Goal: Participate in discussion: Engage in conversation with other users on a specific topic

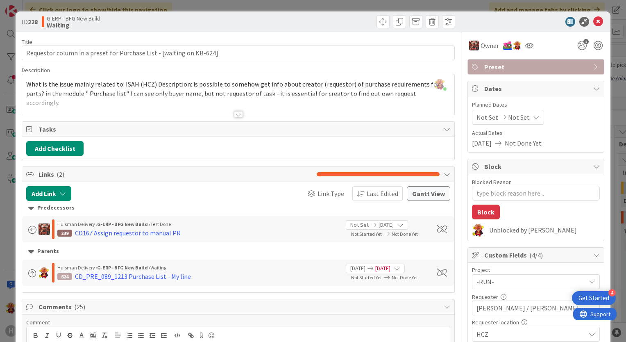
scroll to position [164, 0]
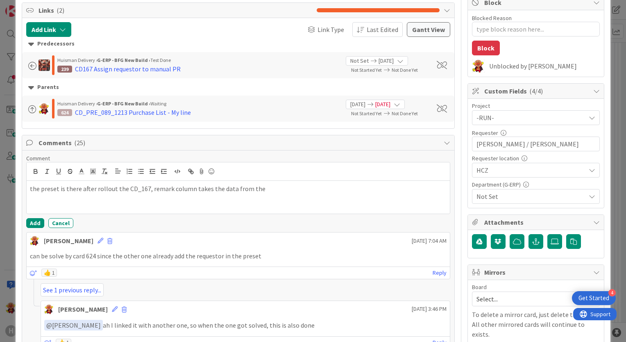
click at [273, 189] on p "the preset is there after rollout the CD_167, remark column takes the data from…" at bounding box center [238, 188] width 417 height 9
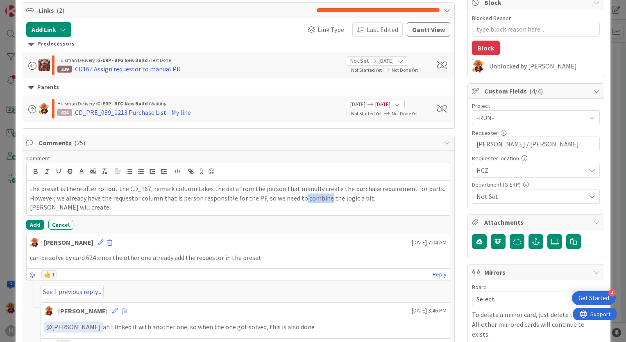
drag, startPoint x: 301, startPoint y: 196, endPoint x: 324, endPoint y: 193, distance: 24.1
click at [324, 194] on p "However, we already have the requestor column that is person responsible for th…" at bounding box center [238, 198] width 417 height 9
click at [392, 195] on p "However, we already have the requestor column that is person responsible for th…" at bounding box center [238, 198] width 417 height 9
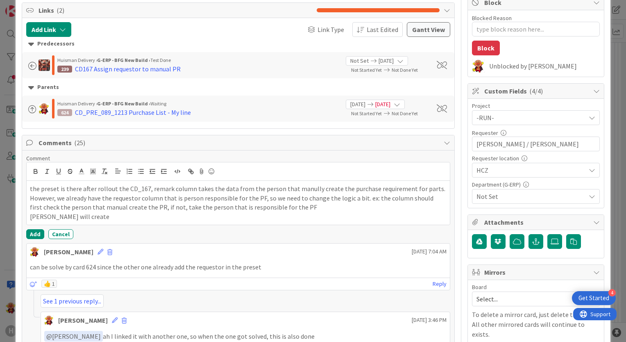
click at [133, 219] on p "[PERSON_NAME] will create" at bounding box center [238, 216] width 417 height 9
click at [144, 216] on p "[PERSON_NAME] will create the ticket for it to change a few presets" at bounding box center [238, 216] width 417 height 9
click at [178, 216] on p "[PERSON_NAME] will create the ticket for it to change the logic of a few presets" at bounding box center [238, 216] width 417 height 9
click at [216, 215] on p "[PERSON_NAME] will create the ticket for it to change the logic of few presets" at bounding box center [238, 216] width 417 height 9
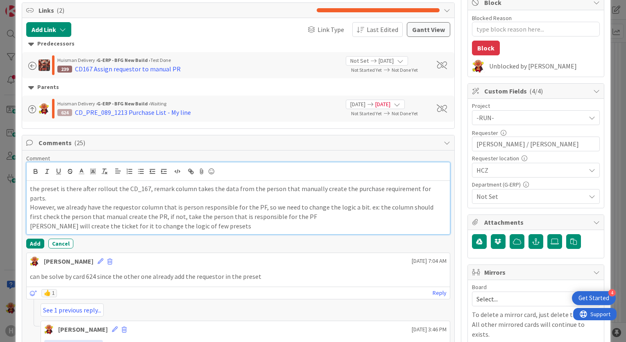
click at [295, 221] on p "[PERSON_NAME] will create the ticket for it to change the logic of few presets" at bounding box center [238, 225] width 417 height 9
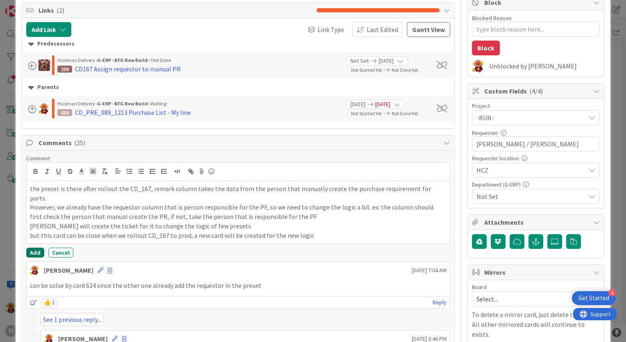
click at [29, 248] on button "Add" at bounding box center [35, 253] width 18 height 10
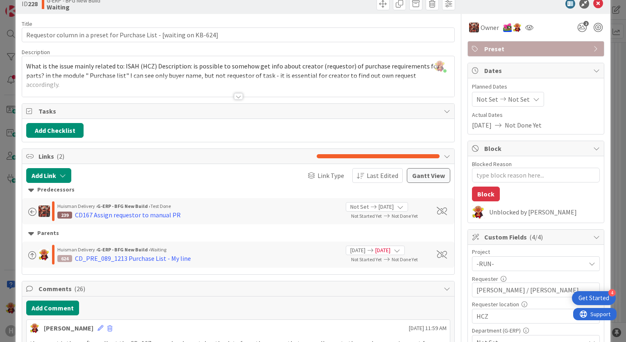
scroll to position [0, 0]
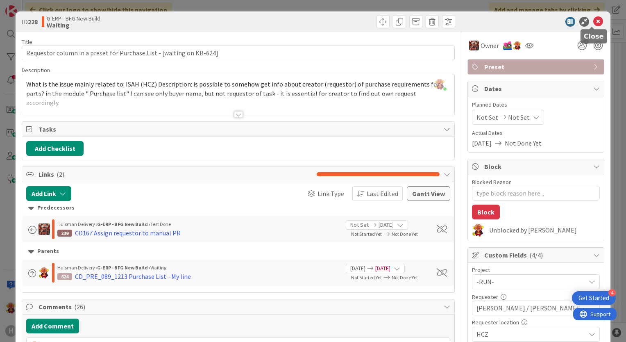
click at [595, 23] on icon at bounding box center [599, 22] width 10 height 10
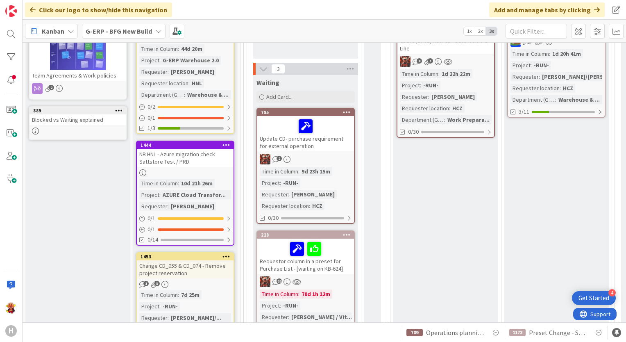
scroll to position [287, 0]
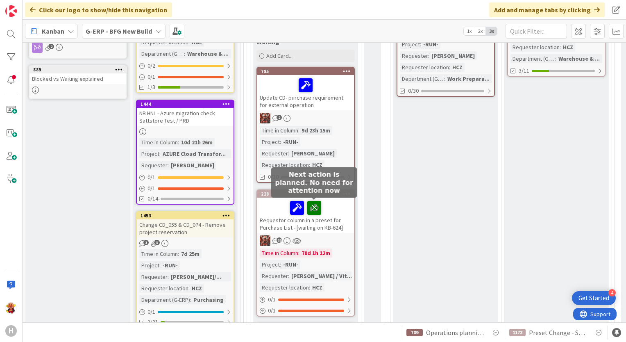
click at [314, 206] on icon at bounding box center [314, 207] width 14 height 13
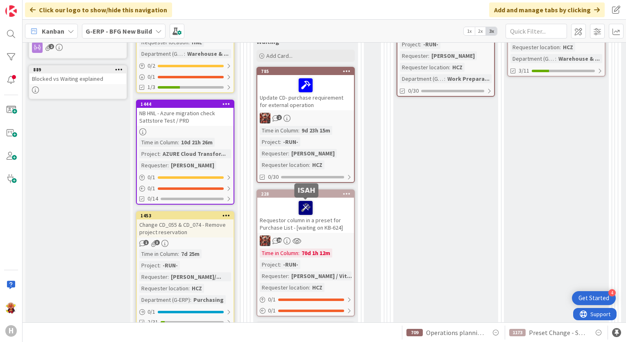
click at [301, 206] on icon at bounding box center [306, 207] width 14 height 13
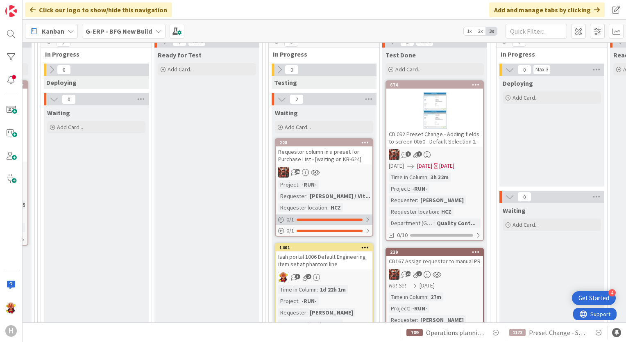
scroll to position [152, 578]
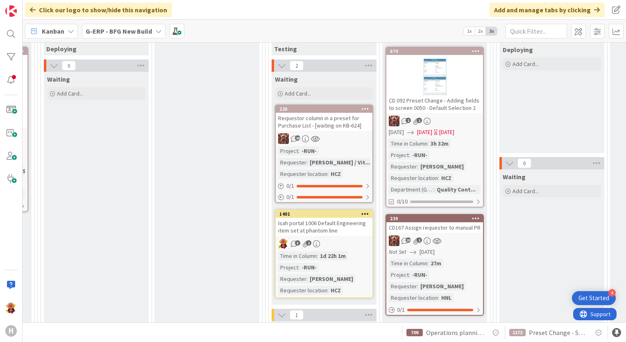
click at [354, 131] on link "228 Requestor column in a preset for Purchase List - [waiting on KB-624] 26 Pro…" at bounding box center [324, 154] width 98 height 98
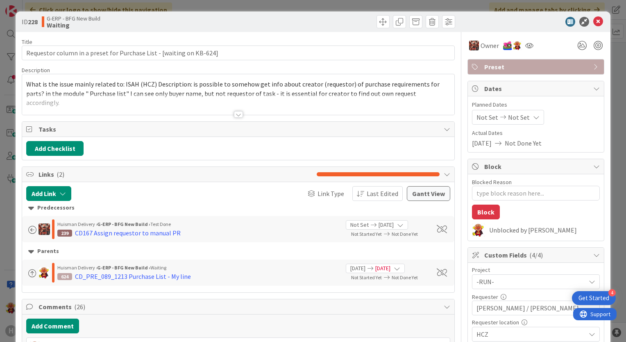
type textarea "x"
click at [55, 196] on button "Add Link" at bounding box center [48, 193] width 45 height 15
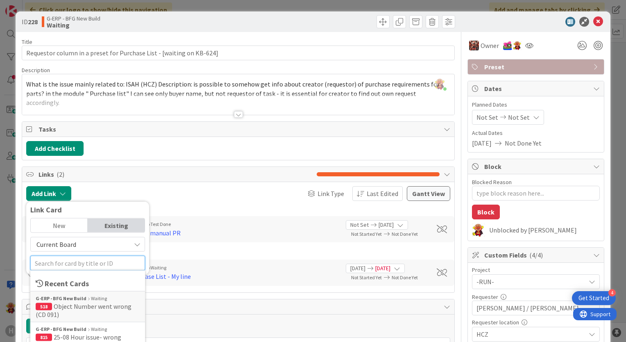
click at [75, 266] on input "text" at bounding box center [87, 263] width 115 height 15
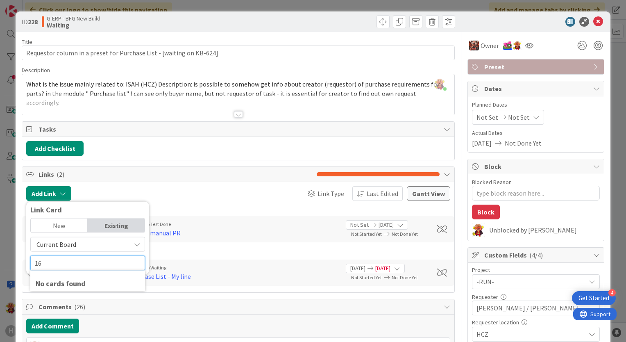
type input "1"
type input "CD_167"
drag, startPoint x: 71, startPoint y: 262, endPoint x: 3, endPoint y: 254, distance: 68.5
click at [3, 254] on div "ID 228 G-ERP - BFG New Build Waiting Title 68 / 128 Requestor column in a prese…" at bounding box center [313, 171] width 626 height 342
click at [180, 247] on div "Parents" at bounding box center [238, 251] width 420 height 9
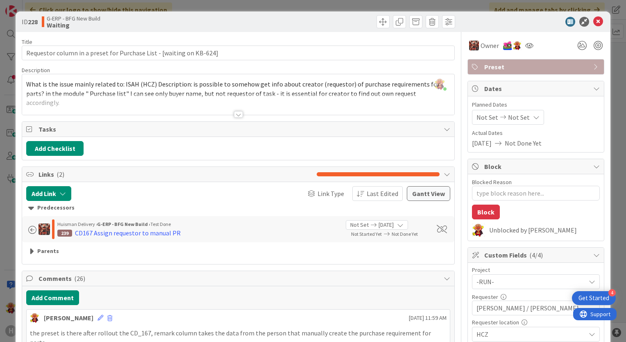
click at [214, 233] on div "239 CD167 Assign requestor to manual PR" at bounding box center [198, 233] width 282 height 10
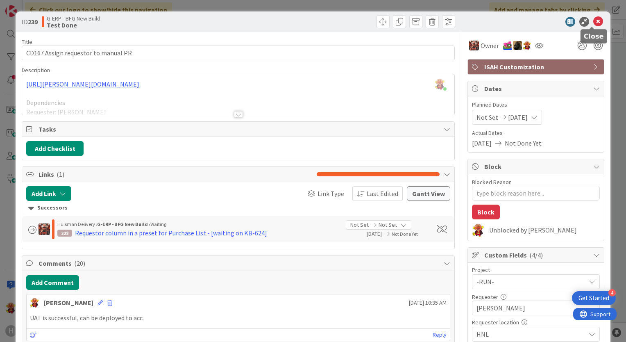
click at [594, 23] on icon at bounding box center [599, 22] width 10 height 10
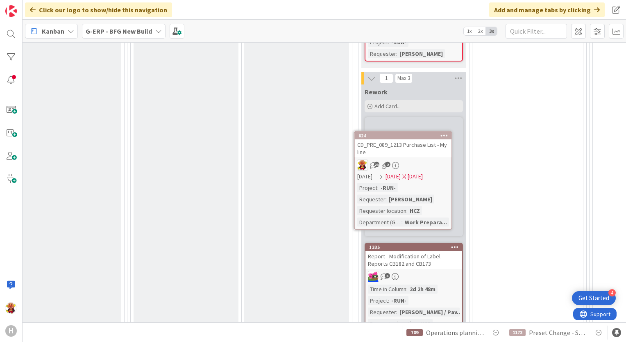
scroll to position [575, 944]
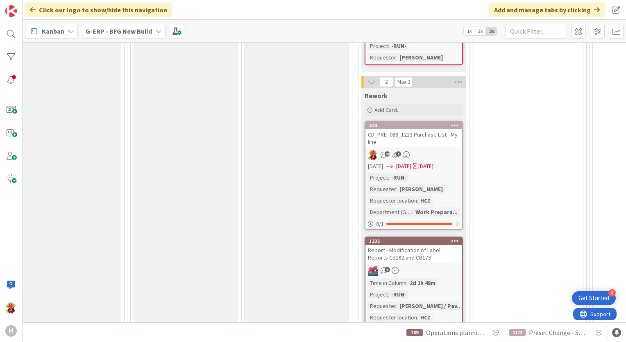
click at [425, 147] on link "624 CD_PRE_089_1213 Purchase List - My line 28 2 [DATE] [DATE] [DATE] Project :…" at bounding box center [414, 175] width 98 height 109
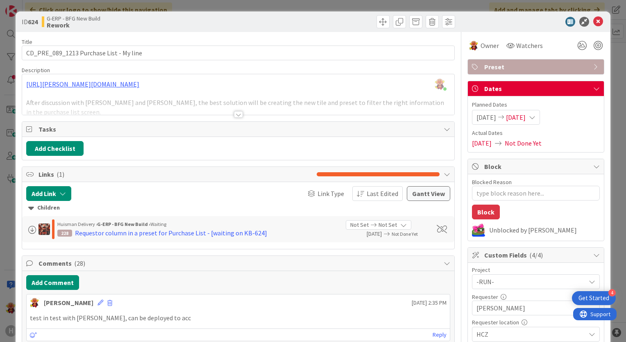
click at [238, 112] on div at bounding box center [238, 114] width 9 height 7
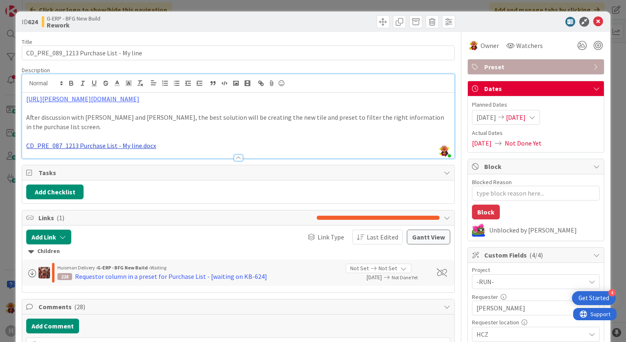
click at [132, 141] on link "CD_PRE_087_1213 Purchase List - My line.docx" at bounding box center [91, 145] width 130 height 8
click at [98, 151] on link "[URL][DOMAIN_NAME]" at bounding box center [69, 152] width 56 height 11
drag, startPoint x: 160, startPoint y: 135, endPoint x: 13, endPoint y: 135, distance: 147.2
click at [13, 135] on div "ID 624 G-ERP - BFG New Build Rework Title 39 / 128 CD_PRE_089_1213 Purchase Lis…" at bounding box center [313, 171] width 626 height 342
type textarea "x"
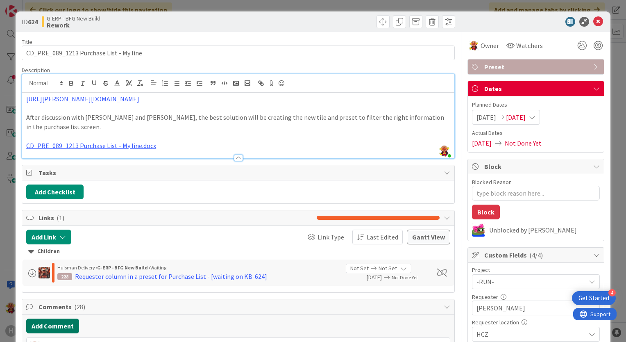
click at [59, 319] on button "Add Comment" at bounding box center [52, 326] width 53 height 15
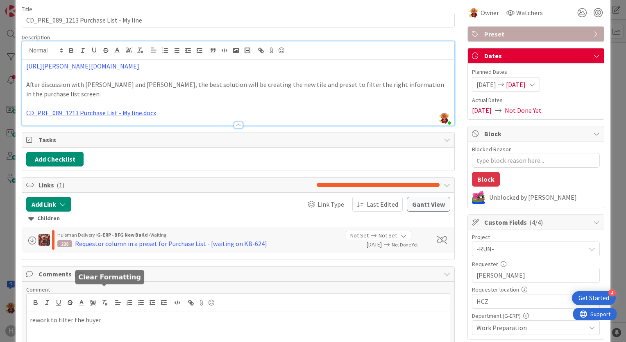
scroll to position [45, 0]
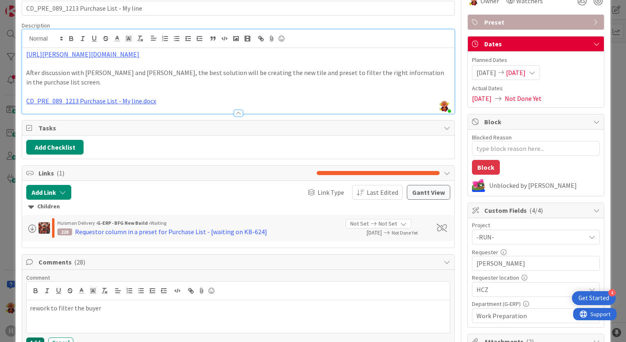
click at [33, 337] on button "Add" at bounding box center [35, 342] width 18 height 10
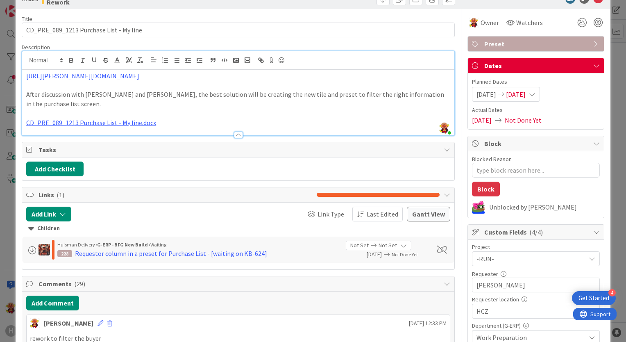
scroll to position [4, 0]
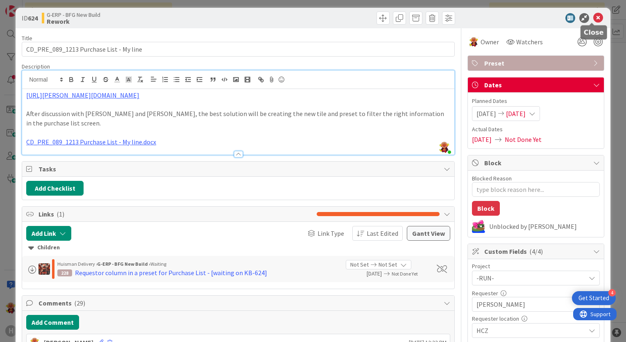
click at [594, 18] on icon at bounding box center [599, 18] width 10 height 10
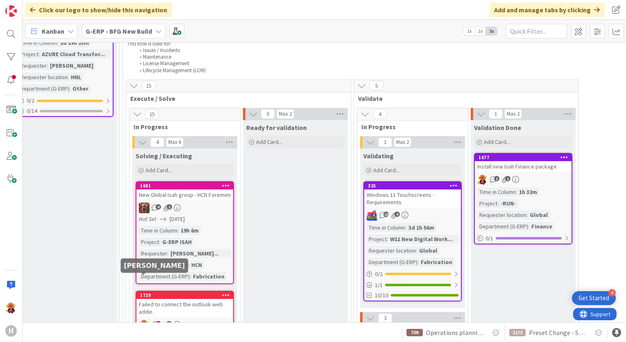
scroll to position [1108, 121]
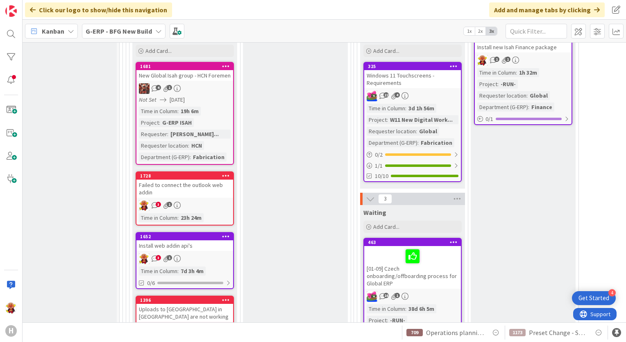
click at [200, 189] on div "Failed to connect the outlook web addin" at bounding box center [185, 189] width 97 height 18
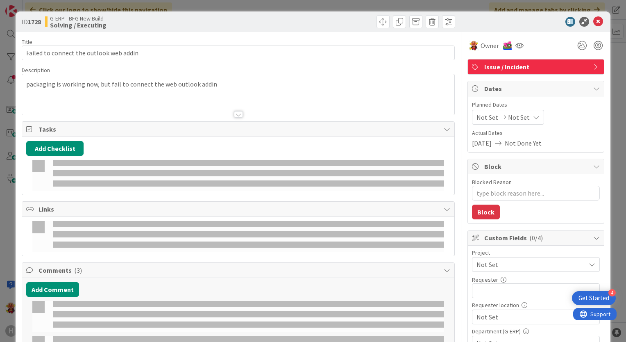
type textarea "x"
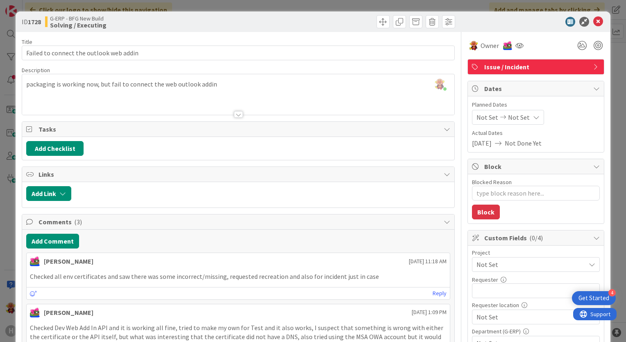
click at [426, 293] on div "Reply" at bounding box center [239, 293] width 424 height 12
click at [435, 294] on link "Reply" at bounding box center [440, 293] width 14 height 10
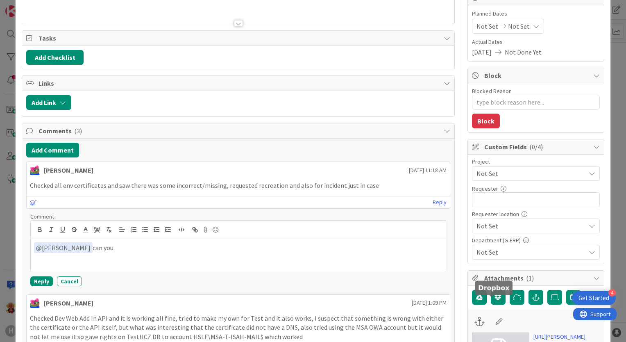
scroll to position [82, 0]
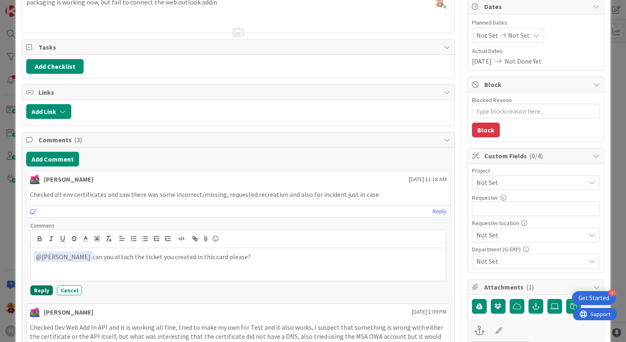
click at [46, 289] on button "Reply" at bounding box center [41, 290] width 23 height 10
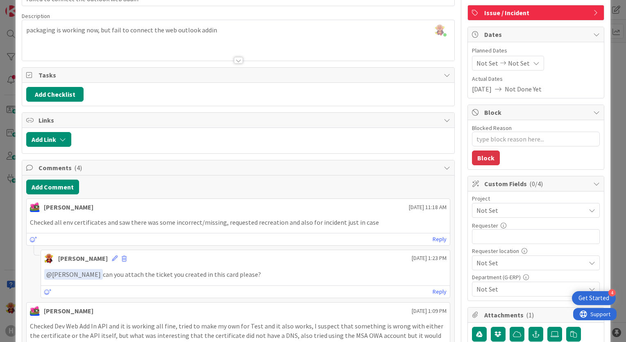
scroll to position [0, 0]
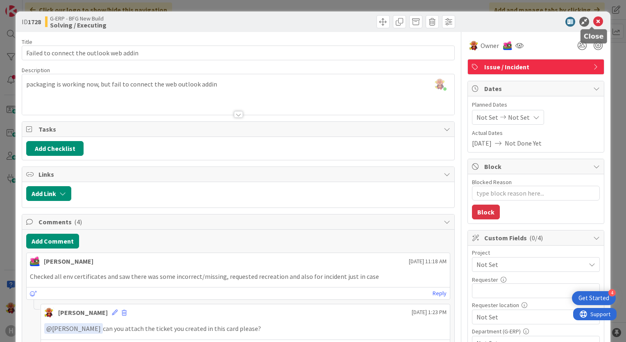
click at [594, 23] on icon at bounding box center [599, 22] width 10 height 10
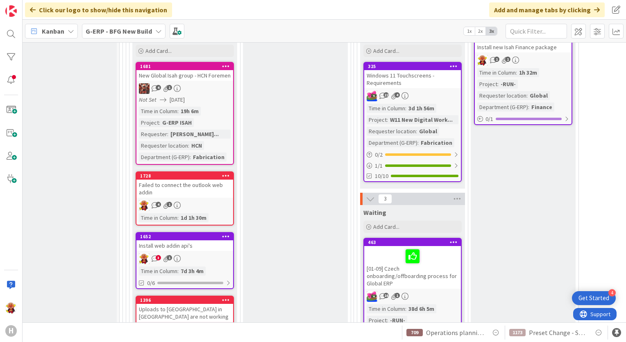
click at [217, 242] on div "Install web addin api's" at bounding box center [185, 245] width 97 height 11
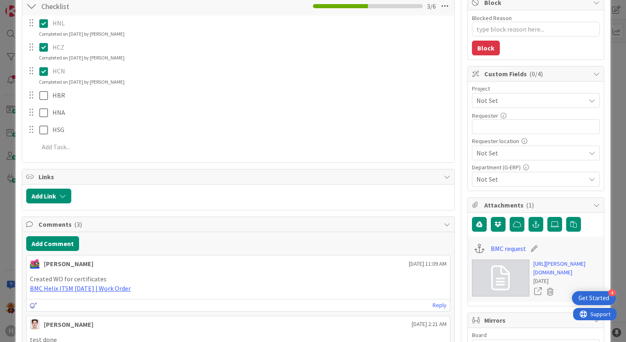
click at [30, 303] on div "Reply" at bounding box center [239, 305] width 424 height 12
click at [82, 289] on link "BMC Helix ITSM [DATE] | Work Order" at bounding box center [80, 288] width 101 height 8
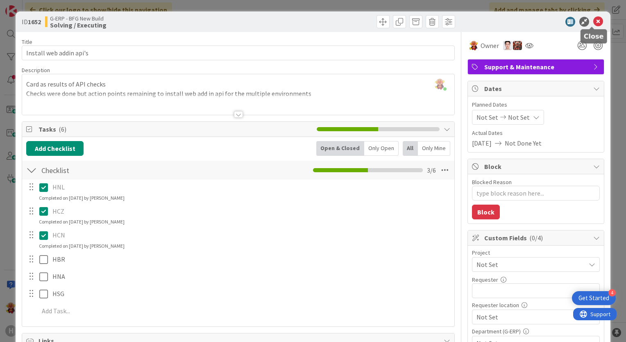
click at [594, 20] on icon at bounding box center [599, 22] width 10 height 10
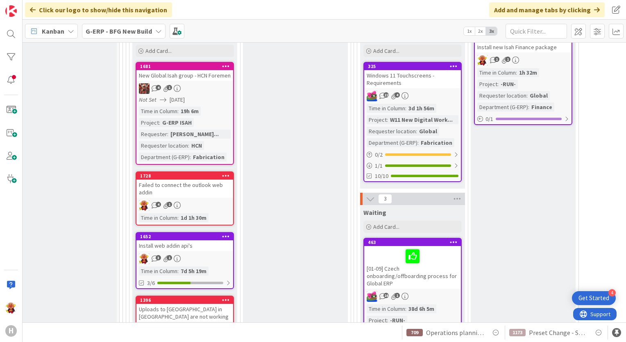
click at [199, 191] on div "Failed to connect the outlook web addin" at bounding box center [185, 189] width 97 height 18
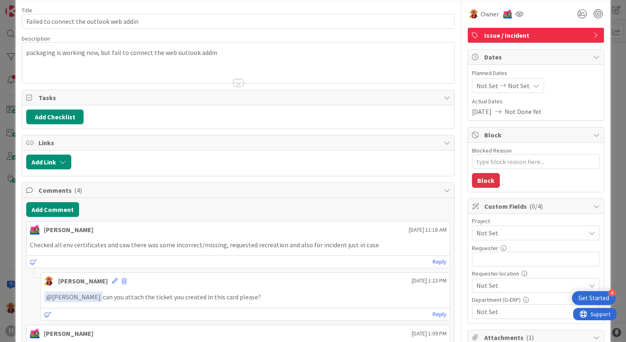
scroll to position [82, 0]
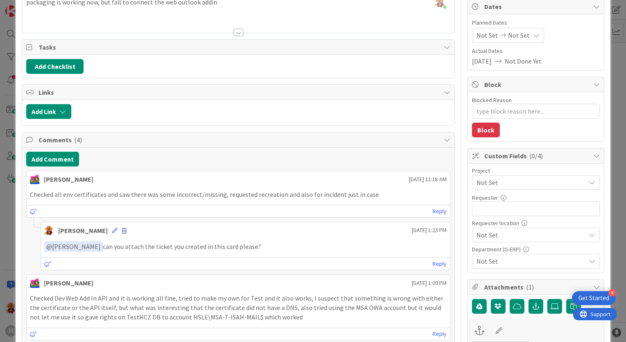
click at [122, 228] on span at bounding box center [124, 231] width 5 height 6
click at [36, 266] on button "Delete" at bounding box center [43, 269] width 31 height 15
type textarea "x"
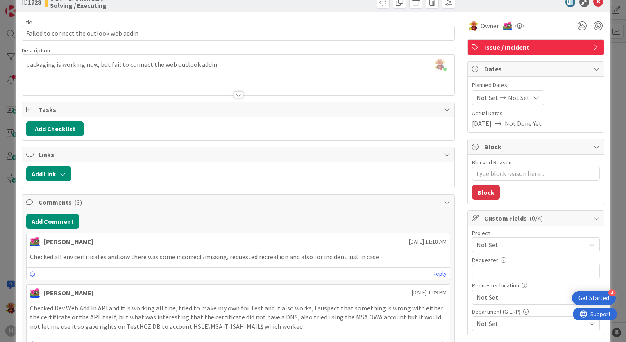
scroll to position [0, 0]
